Goal: Download file/media

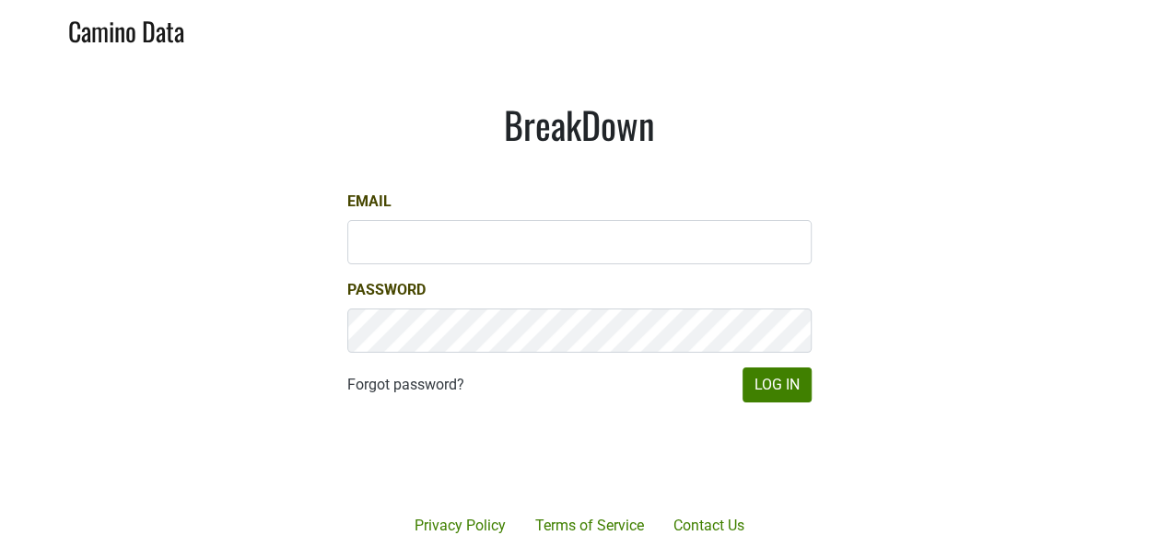
click at [808, 403] on div at bounding box center [647, 458] width 378 height 210
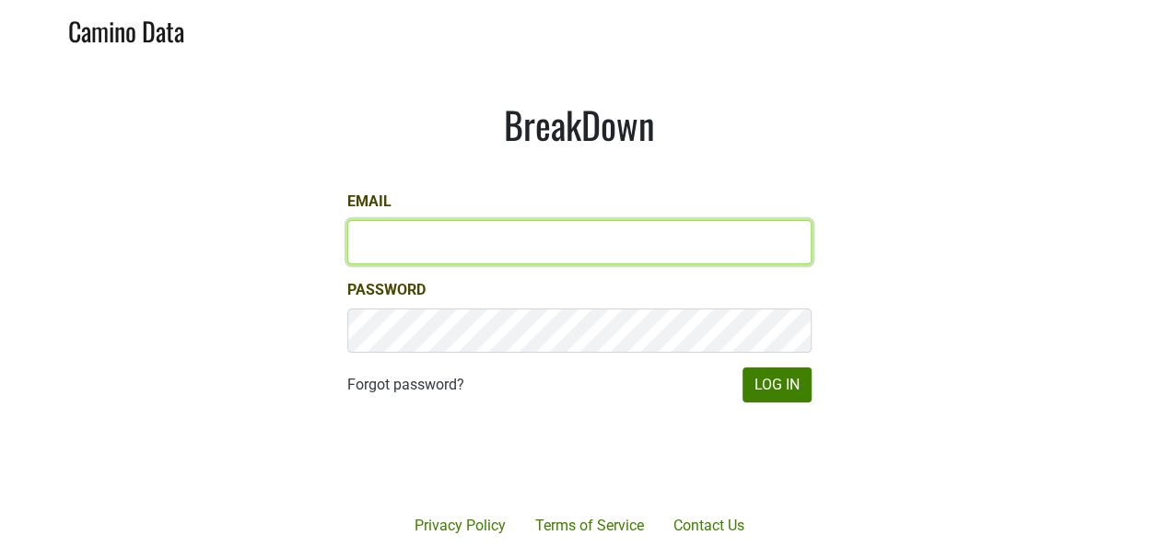
click at [643, 231] on input "Email" at bounding box center [579, 242] width 464 height 44
type input "keith@poggiocosta.com"
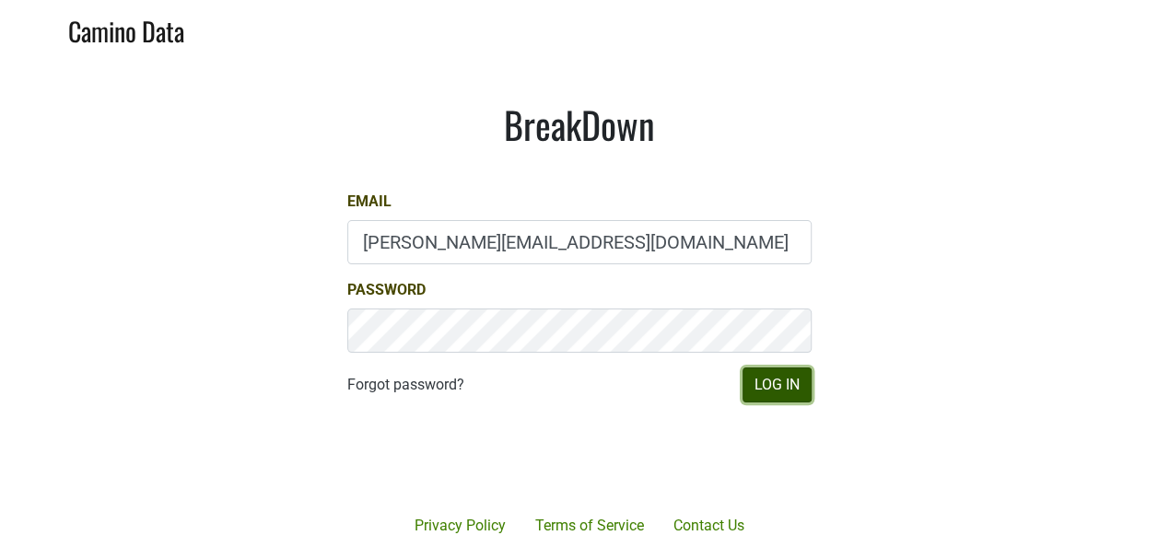
click at [800, 389] on button "Log In" at bounding box center [776, 385] width 69 height 35
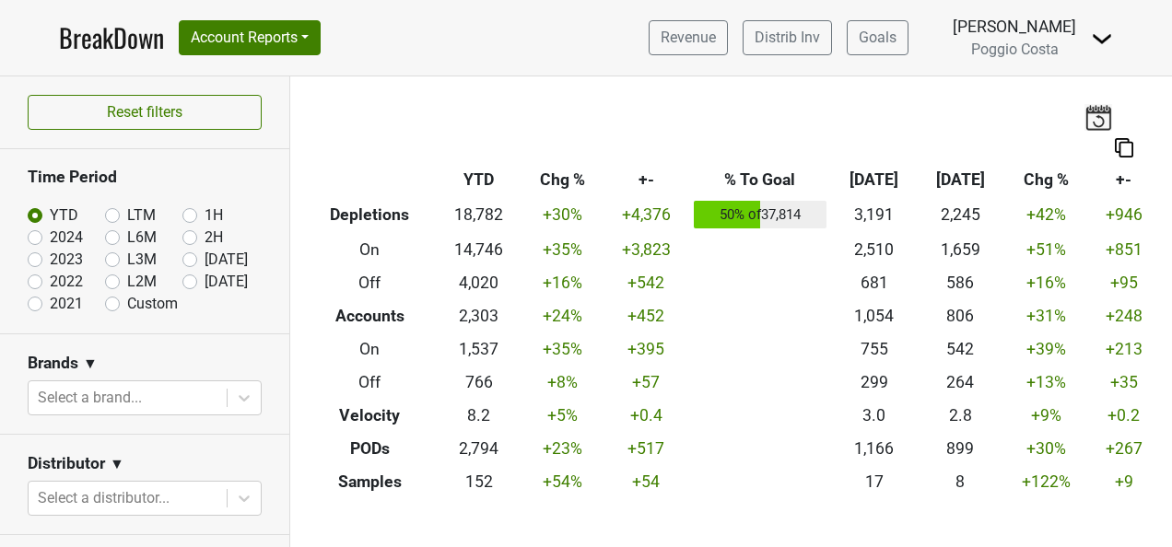
click at [205, 278] on label "Aug '25" at bounding box center [226, 282] width 43 height 22
click at [182, 278] on input "Aug '25" at bounding box center [219, 280] width 74 height 18
radio input "true"
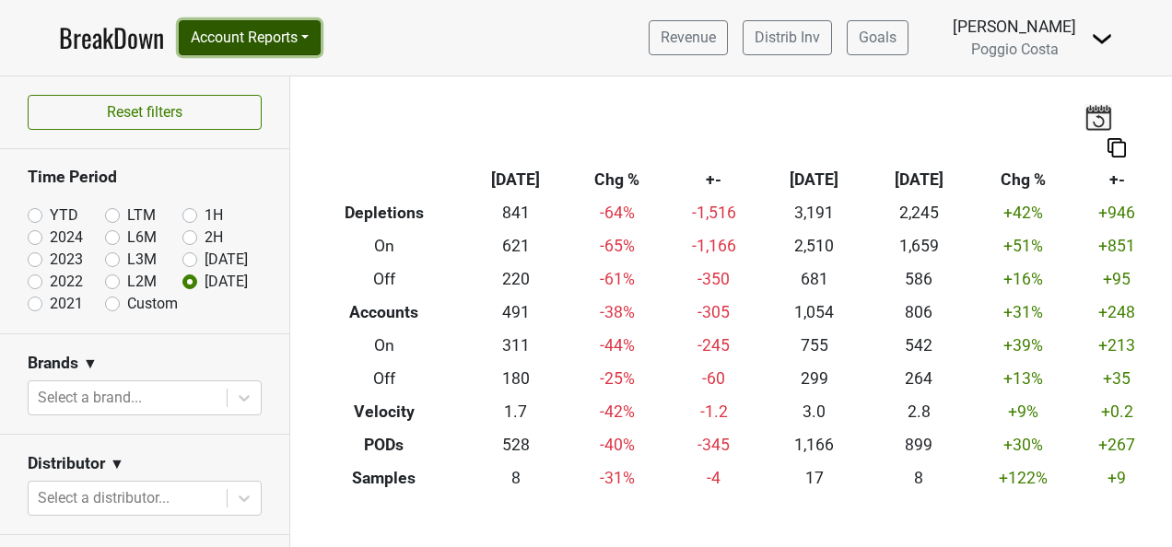
click at [256, 49] on button "Account Reports" at bounding box center [250, 37] width 142 height 35
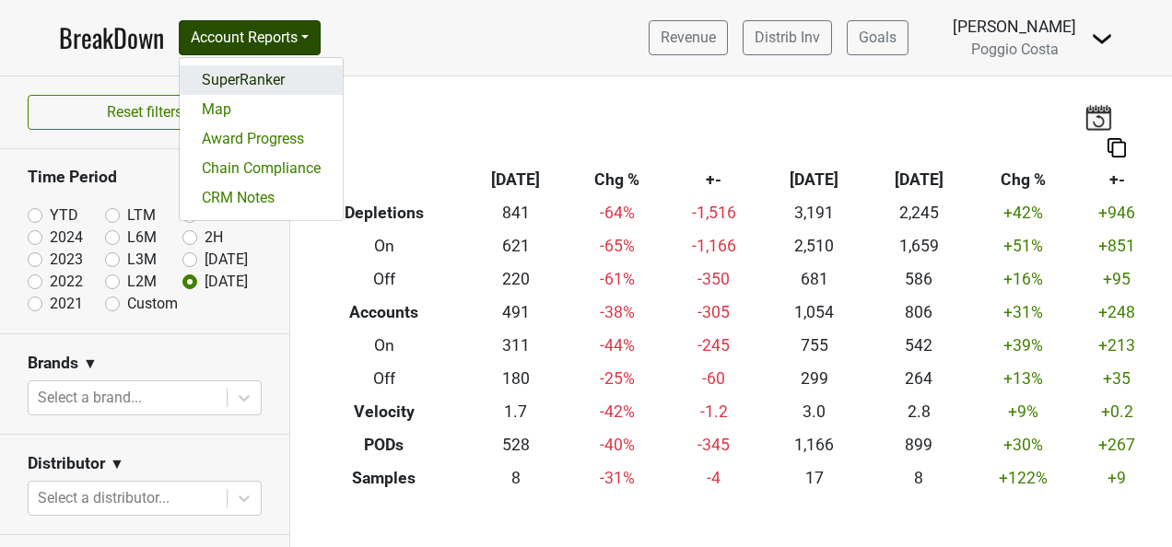
click at [267, 87] on link "SuperRanker" at bounding box center [261, 79] width 163 height 29
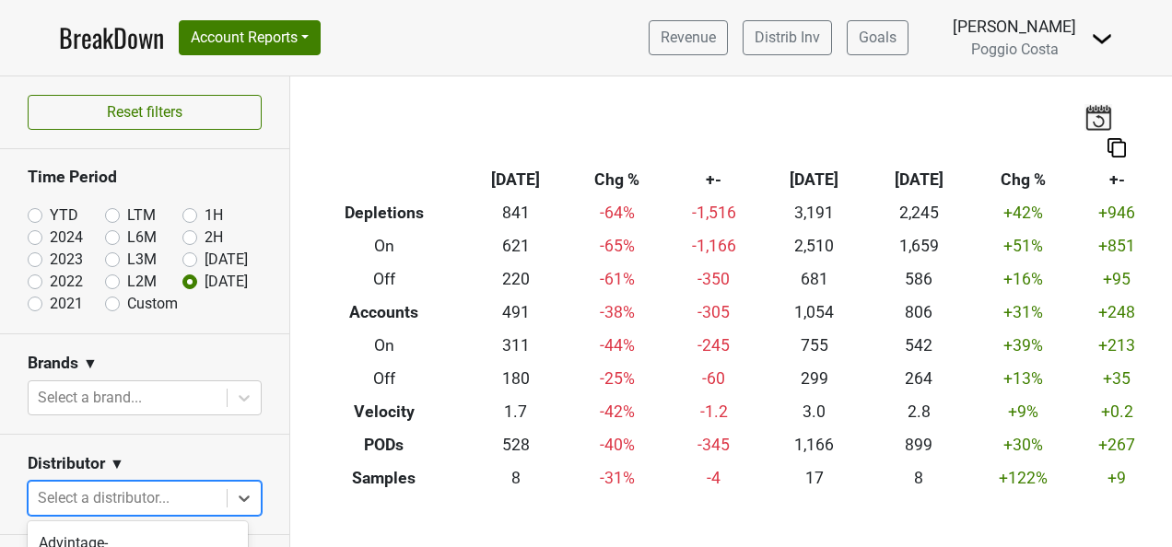
click at [202, 486] on body "BreakDown Account Reports SuperRanker Map Award Progress Chain Compliance CRM N…" at bounding box center [586, 273] width 1172 height 547
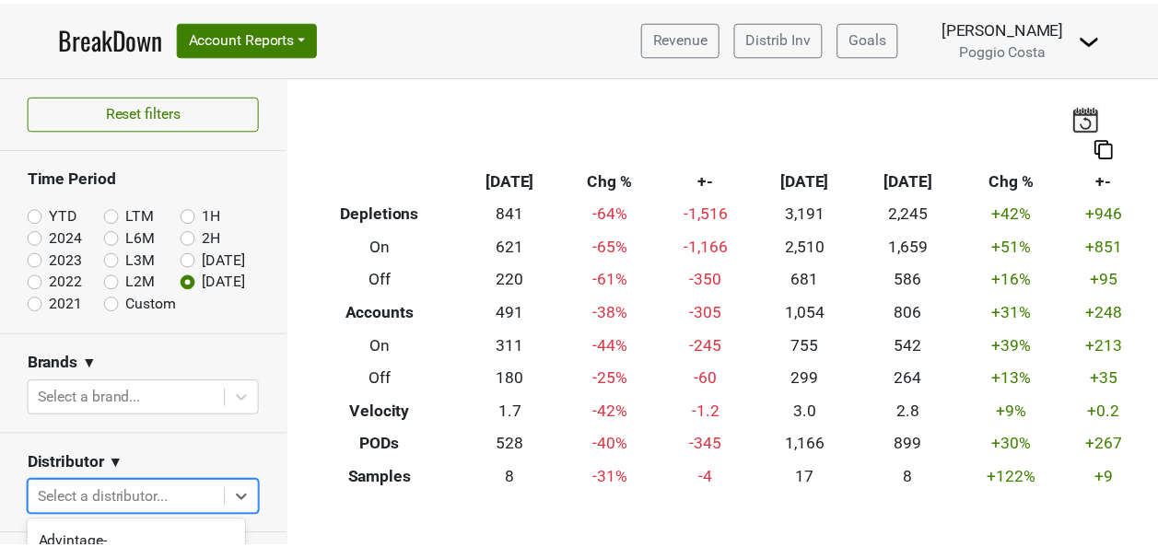
scroll to position [251, 0]
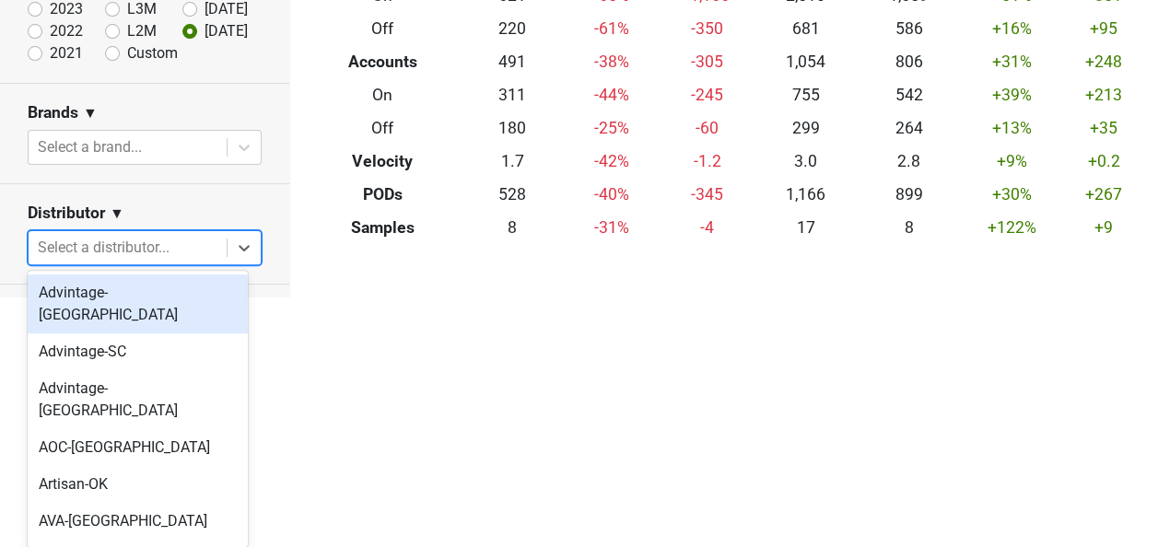
click at [158, 293] on div "Advintage-[GEOGRAPHIC_DATA]" at bounding box center [138, 304] width 220 height 59
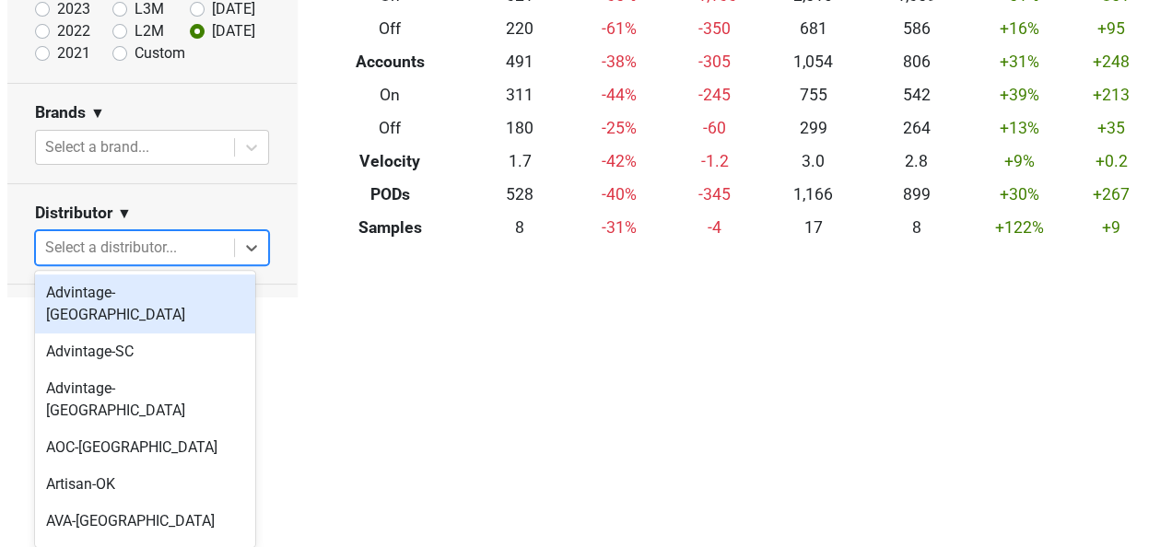
scroll to position [0, 0]
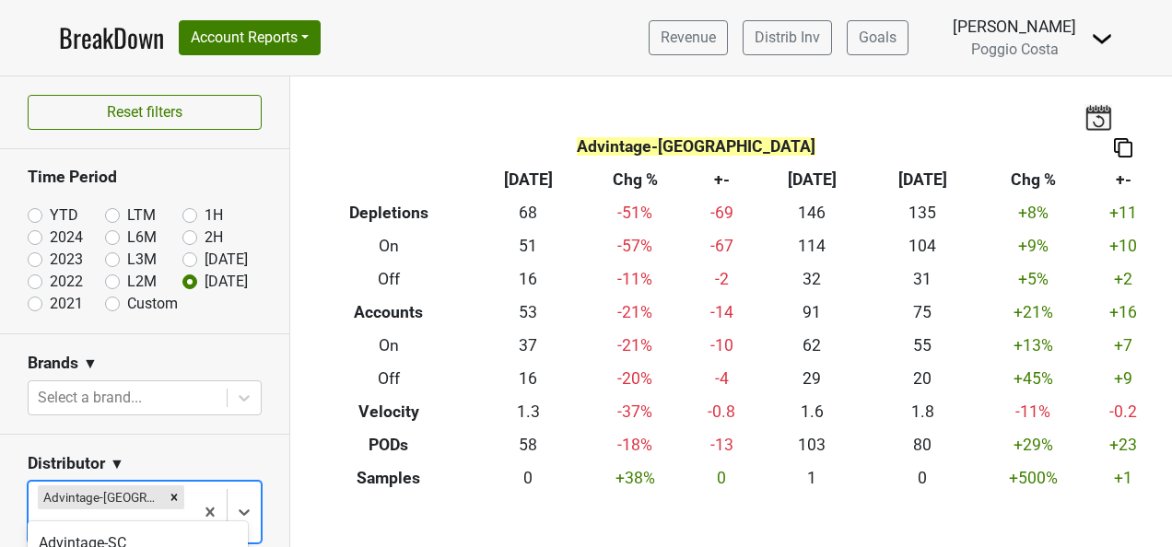
click at [164, 501] on body "BreakDown Account Reports SuperRanker Map Award Progress Chain Compliance CRM N…" at bounding box center [586, 273] width 1172 height 547
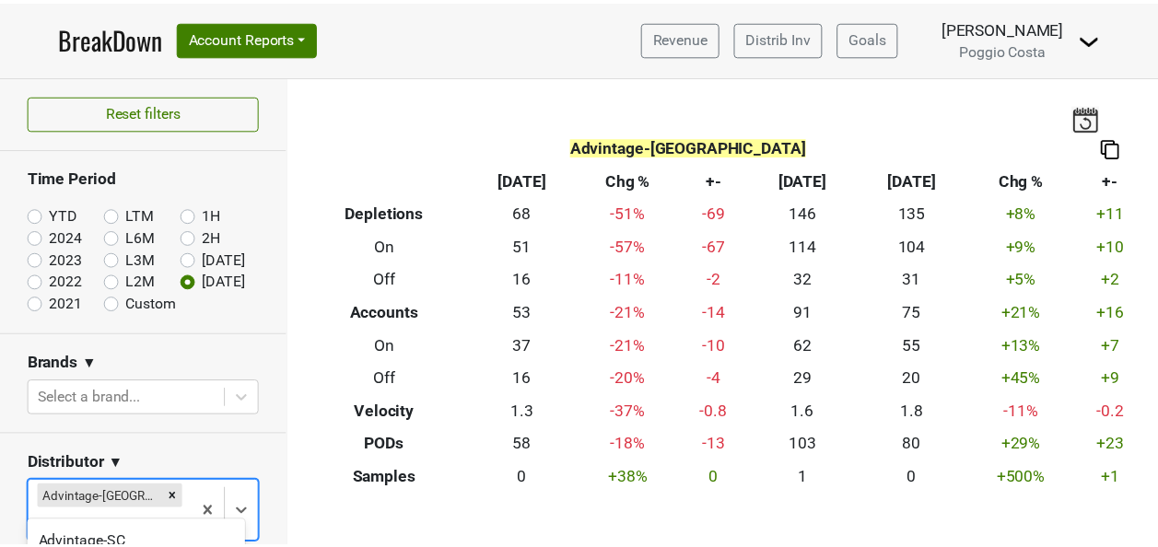
scroll to position [251, 0]
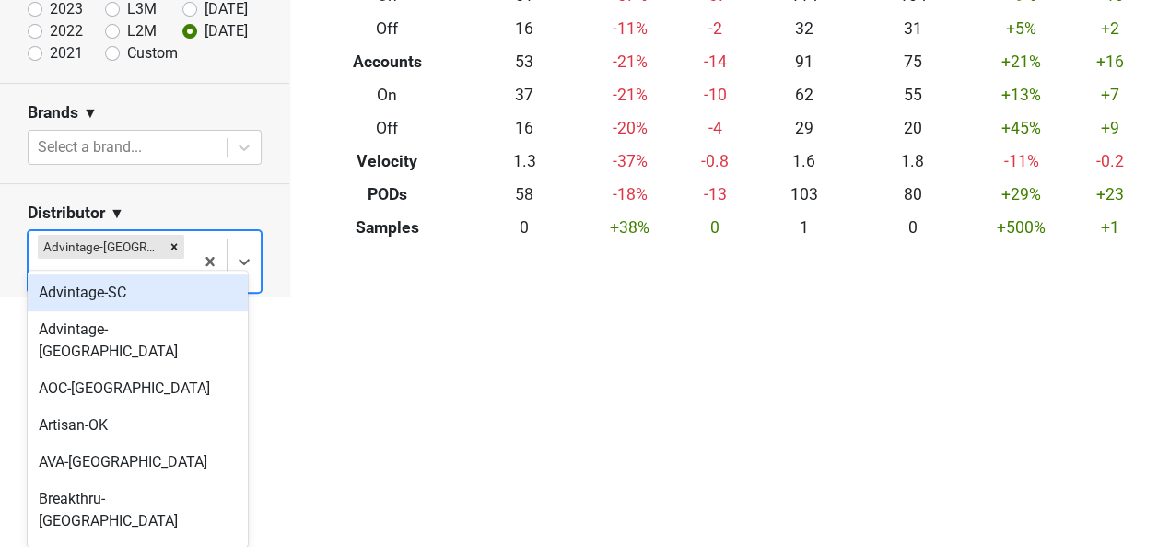
click at [149, 298] on div "Advintage-SC" at bounding box center [138, 293] width 220 height 37
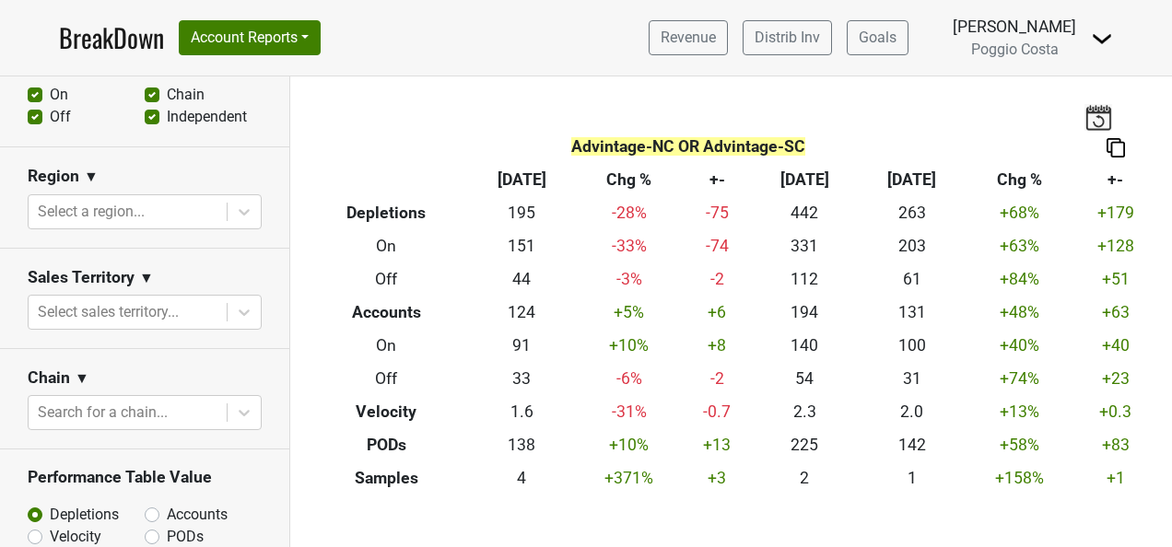
scroll to position [737, 0]
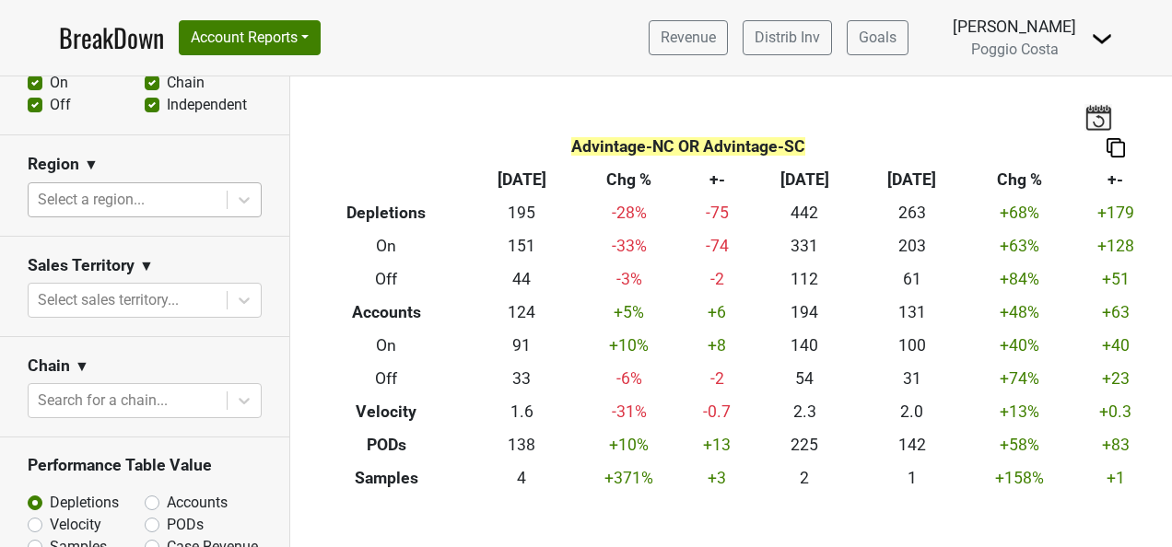
click at [160, 200] on div at bounding box center [128, 200] width 180 height 26
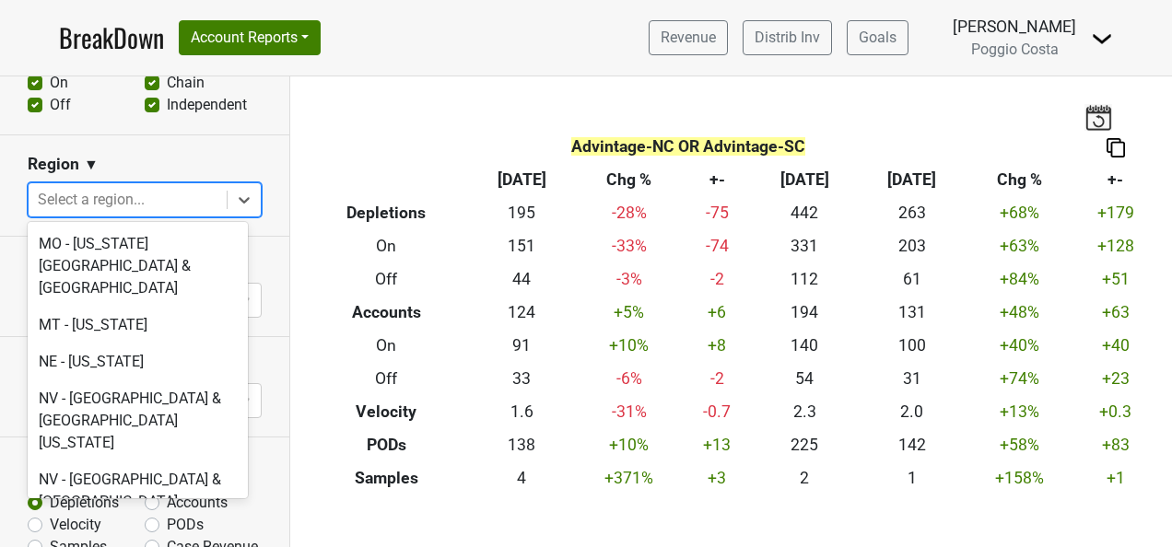
scroll to position [3777, 0]
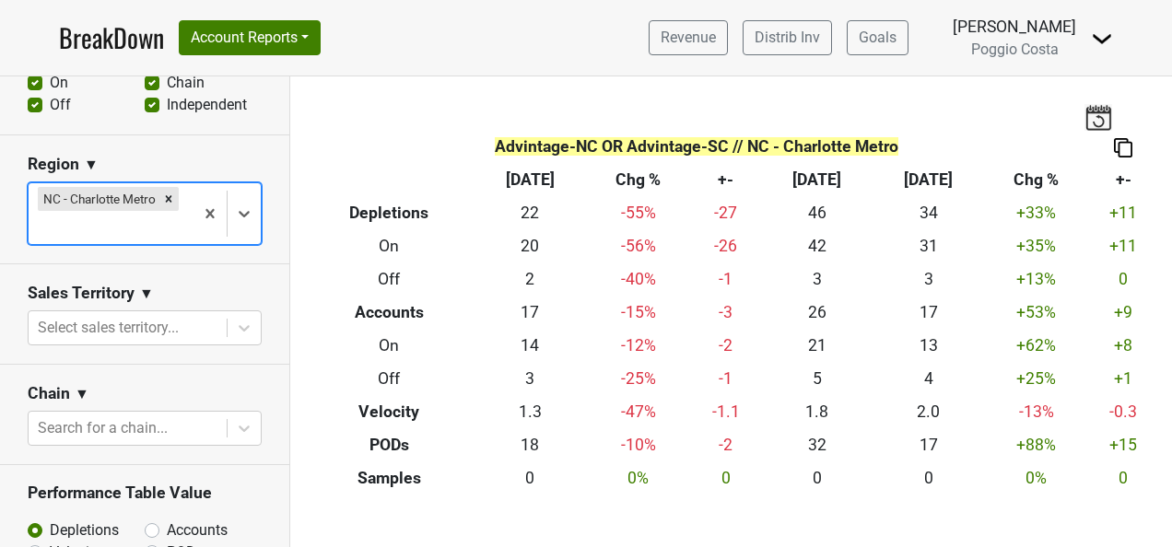
click at [156, 224] on div at bounding box center [111, 228] width 146 height 26
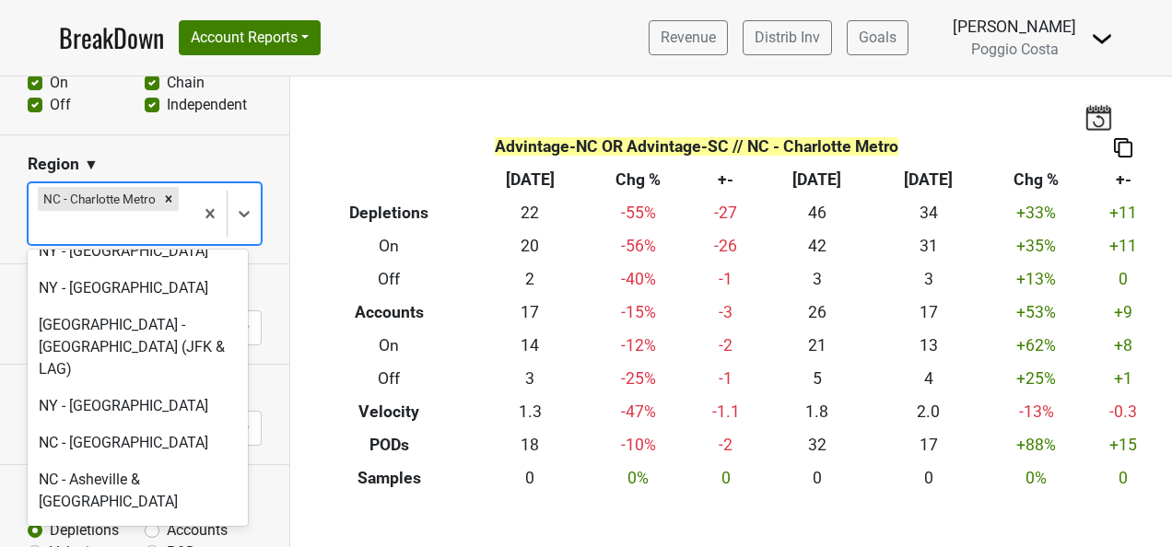
scroll to position [4422, 0]
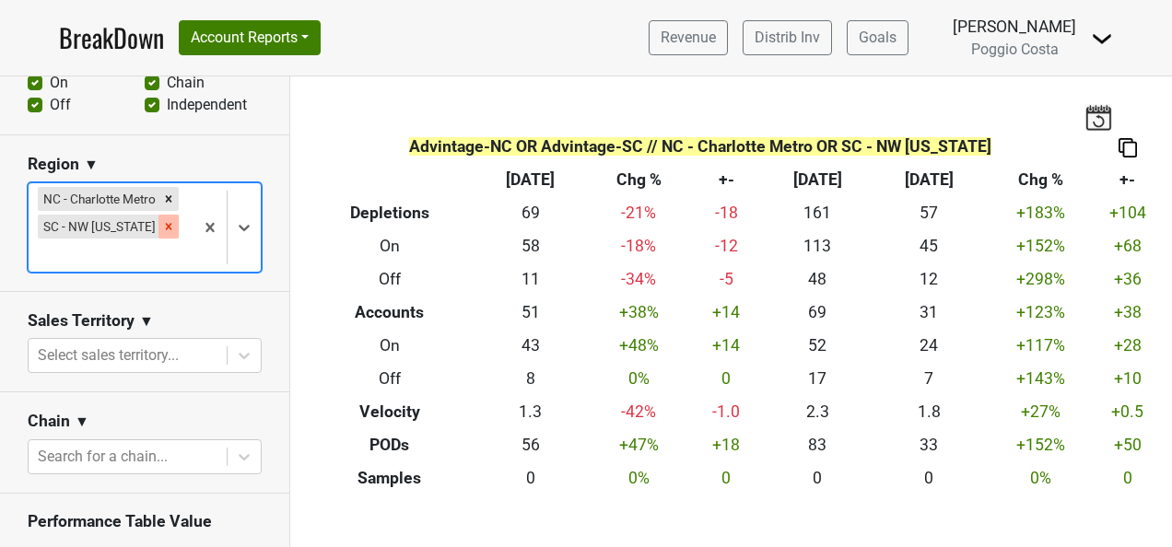
click at [161, 231] on div "Remove SC - NW South Carolina" at bounding box center [168, 227] width 20 height 24
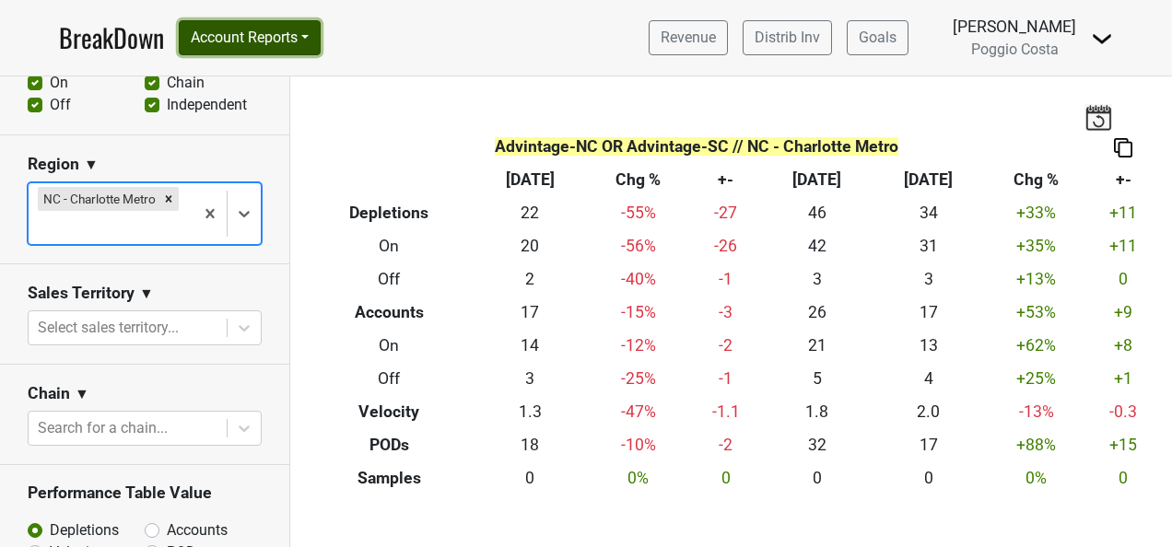
click at [233, 39] on button "Account Reports" at bounding box center [250, 37] width 142 height 35
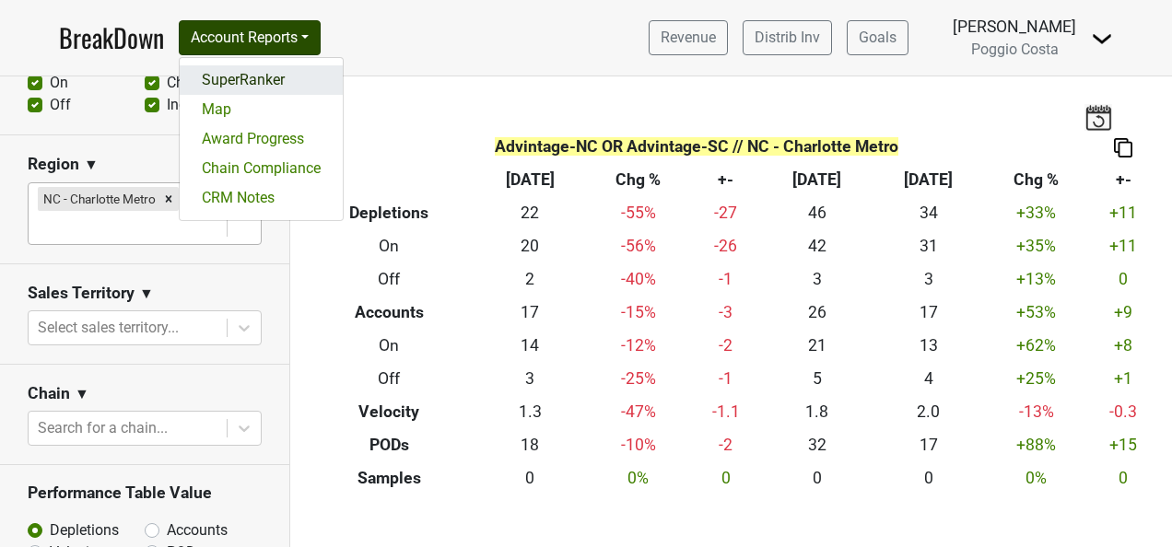
click at [240, 80] on link "SuperRanker" at bounding box center [261, 79] width 163 height 29
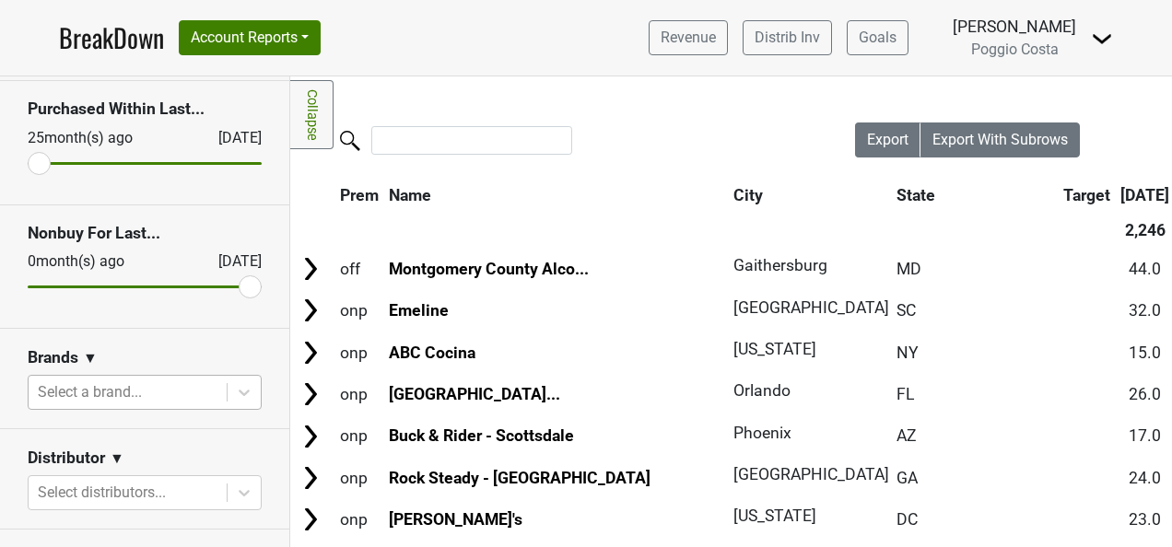
scroll to position [184, 0]
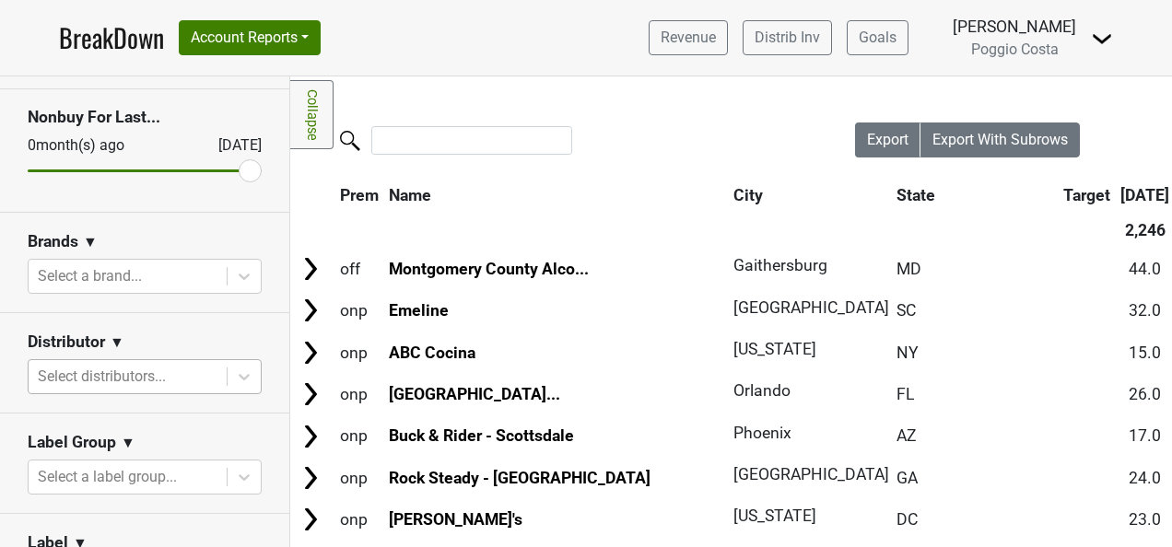
click at [182, 374] on div at bounding box center [128, 377] width 180 height 26
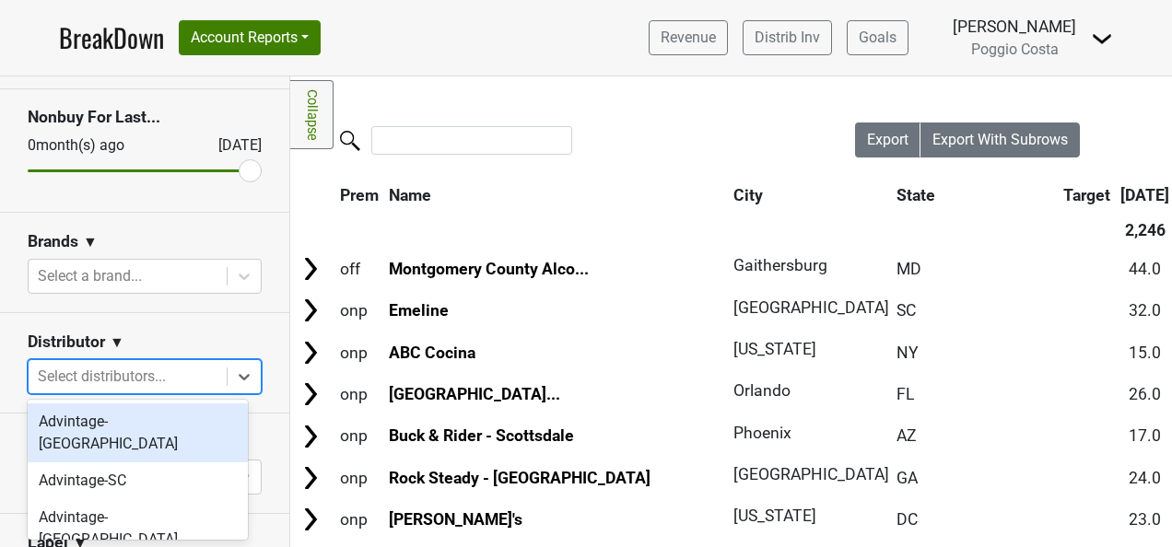
click at [185, 437] on div "Advintage-[GEOGRAPHIC_DATA]" at bounding box center [138, 432] width 220 height 59
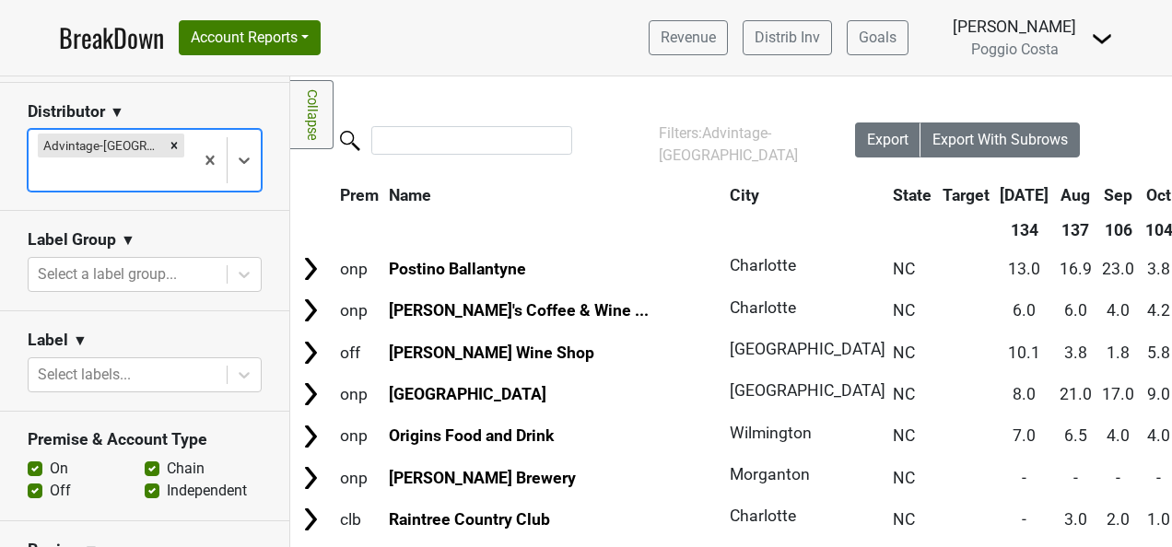
scroll to position [737, 0]
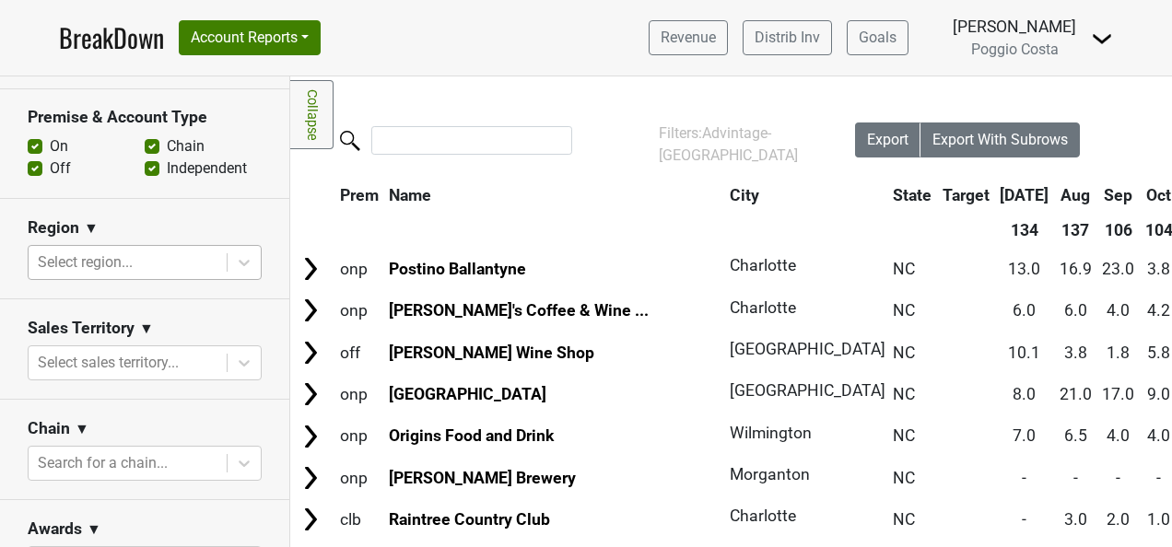
click at [171, 250] on div at bounding box center [128, 263] width 180 height 26
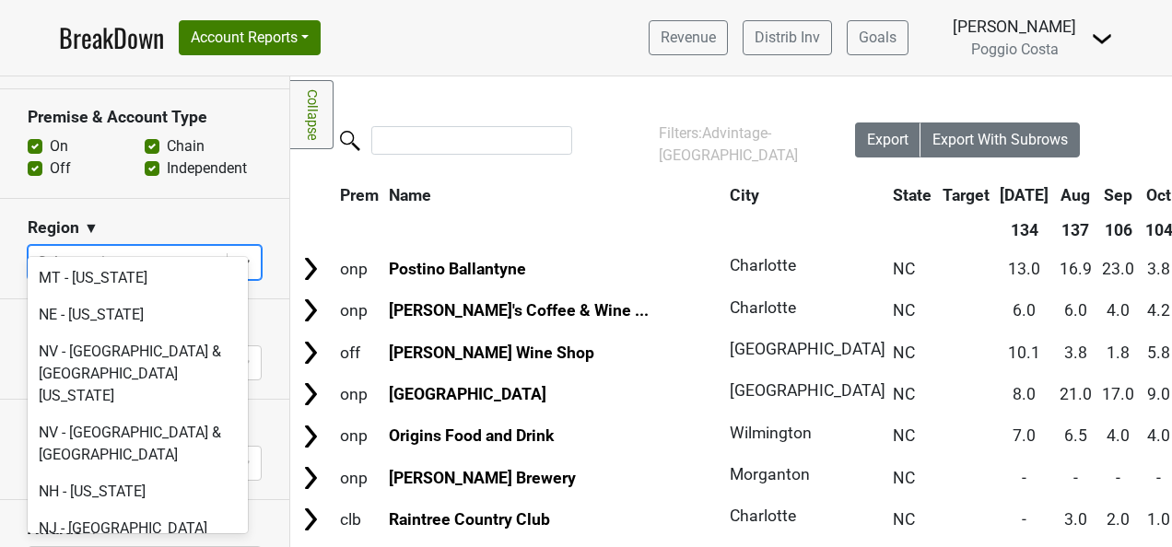
scroll to position [3777, 0]
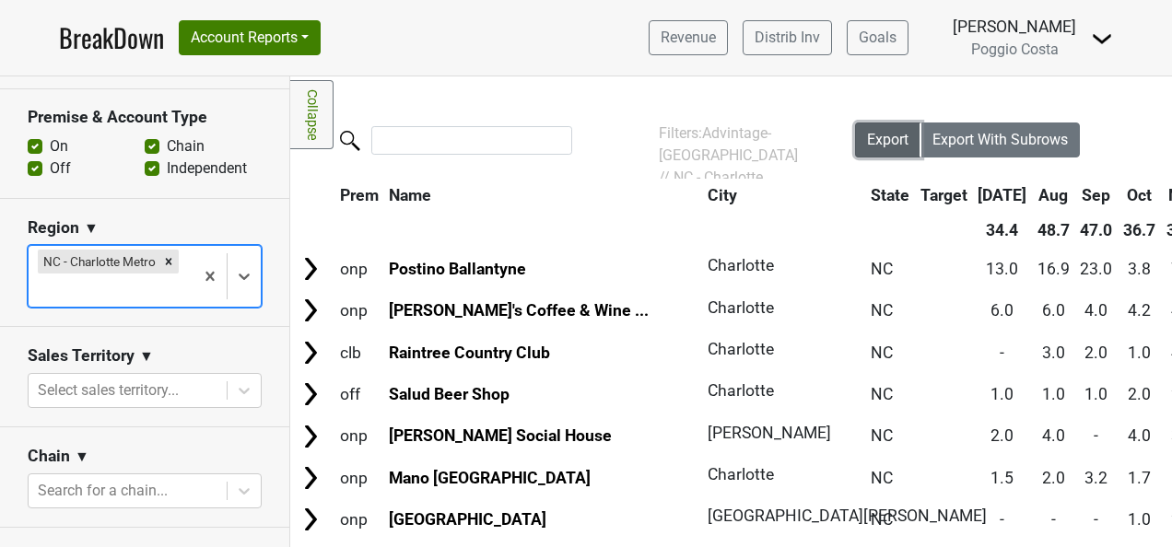
click at [855, 136] on button "Export" at bounding box center [888, 140] width 66 height 35
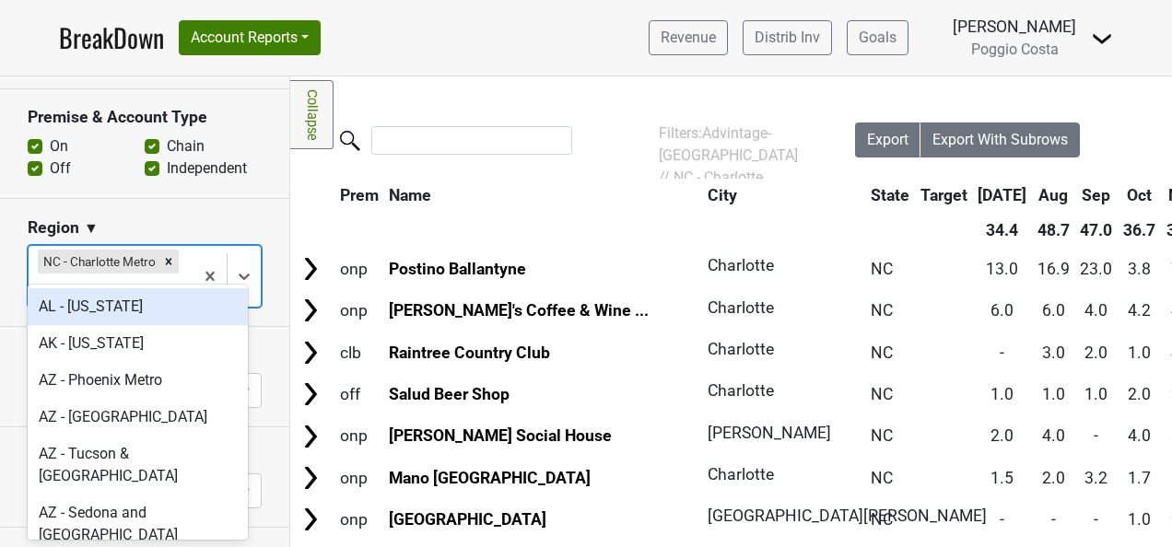
click at [122, 277] on div at bounding box center [111, 290] width 146 height 26
click at [165, 255] on icon "Remove NC - Charlotte Metro" at bounding box center [168, 261] width 13 height 13
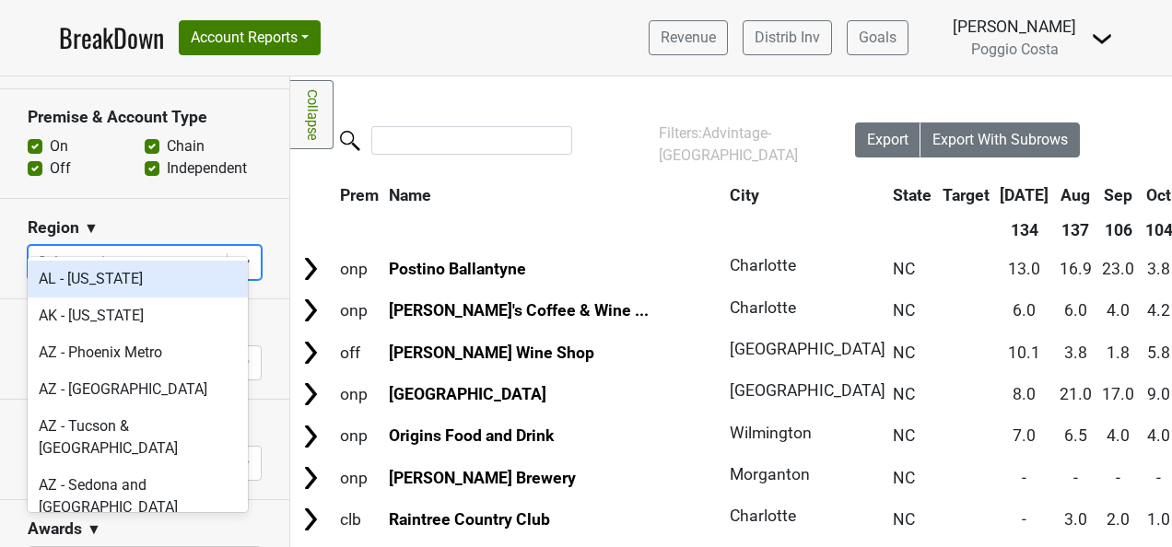
click at [262, 203] on section "Region ▼ option NC - [GEOGRAPHIC_DATA], deselected. option AL - [US_STATE] focu…" at bounding box center [144, 249] width 289 height 100
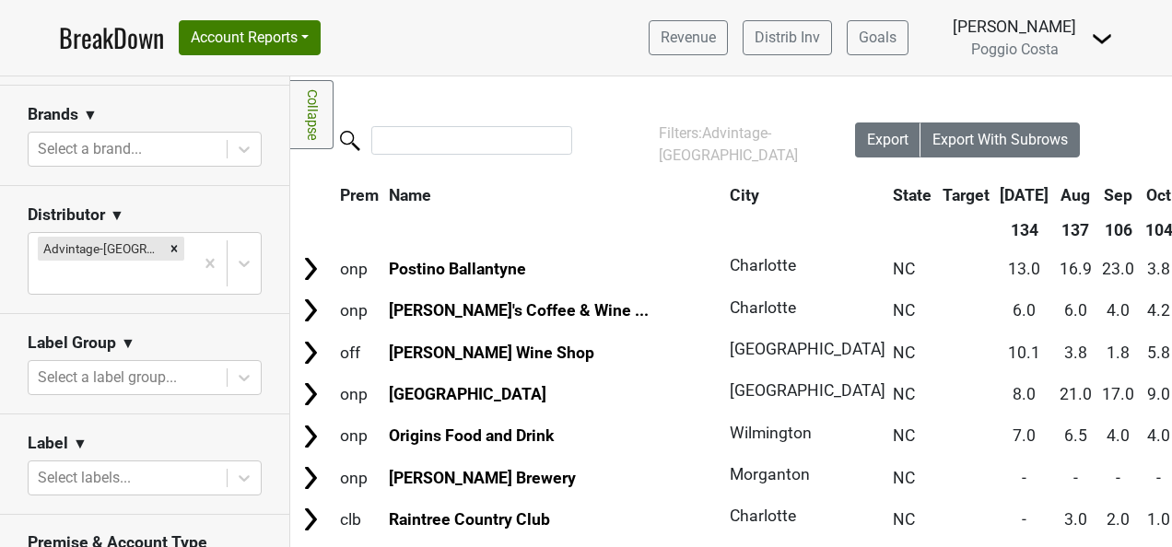
scroll to position [184, 0]
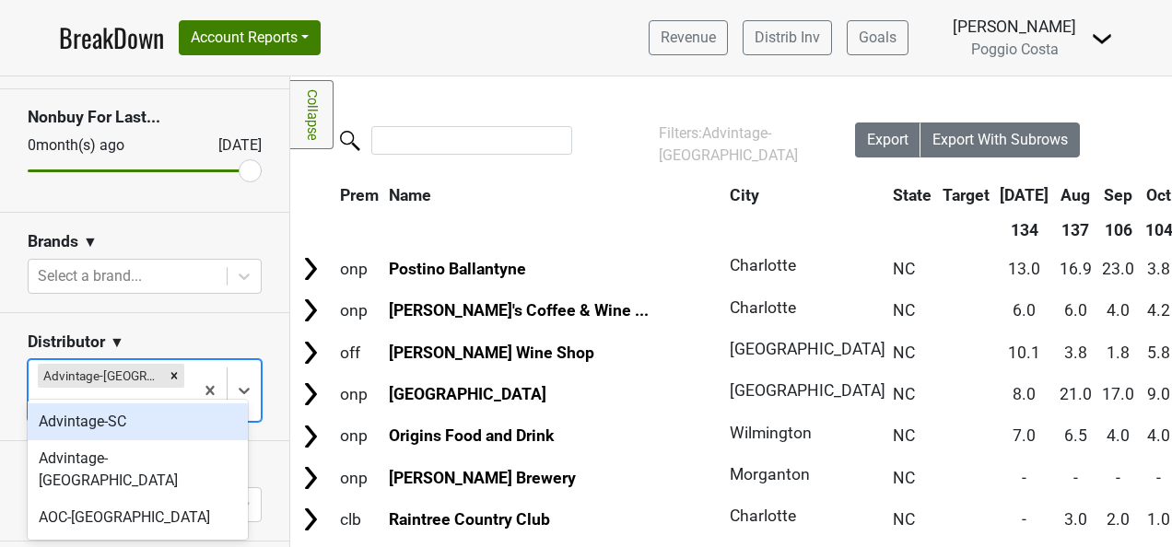
click at [151, 392] on div at bounding box center [111, 405] width 146 height 26
click at [145, 422] on div "Advintage-SC" at bounding box center [138, 421] width 220 height 37
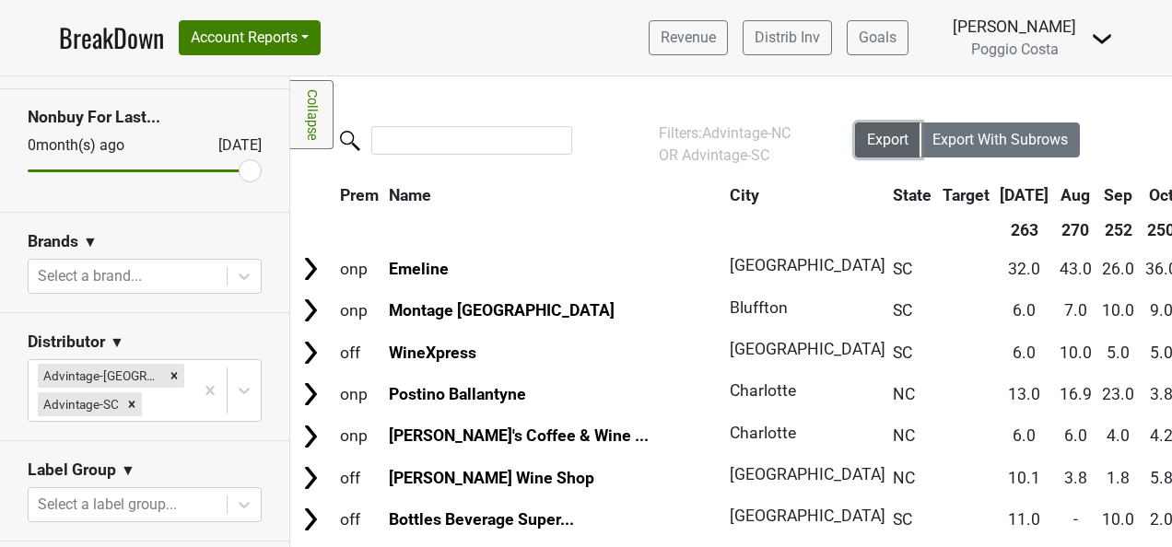
click at [873, 141] on span "Export" at bounding box center [887, 140] width 41 height 18
